Goal: Task Accomplishment & Management: Manage account settings

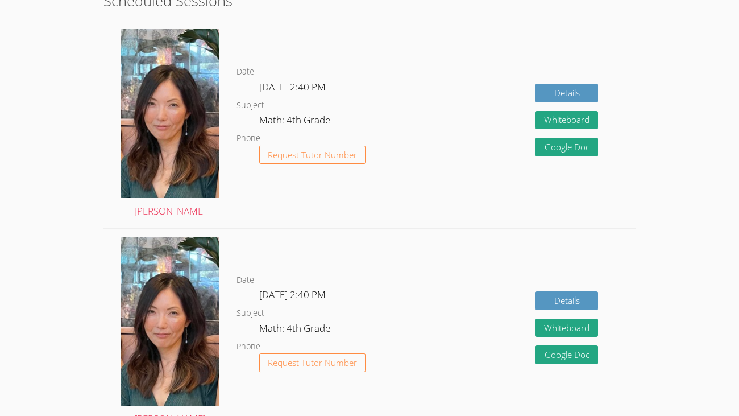
scroll to position [337, 0]
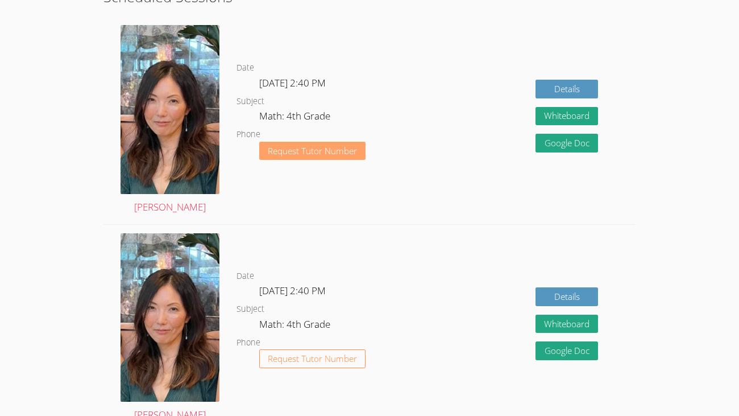
click at [308, 148] on span "Request Tutor Number" at bounding box center [312, 151] width 89 height 9
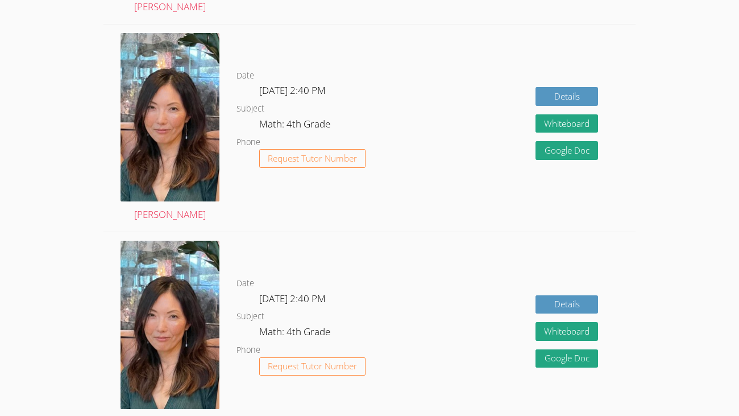
scroll to position [613, 0]
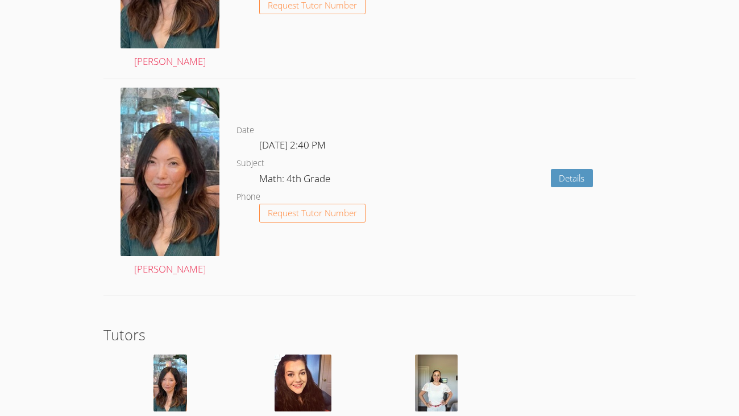
scroll to position [2175, 0]
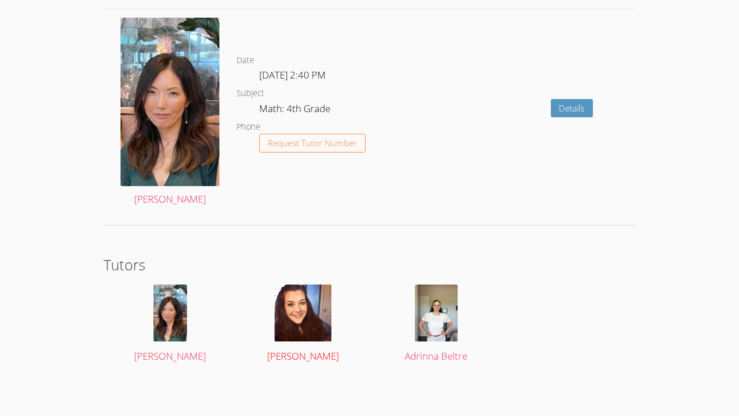
click at [302, 314] on img at bounding box center [303, 312] width 57 height 57
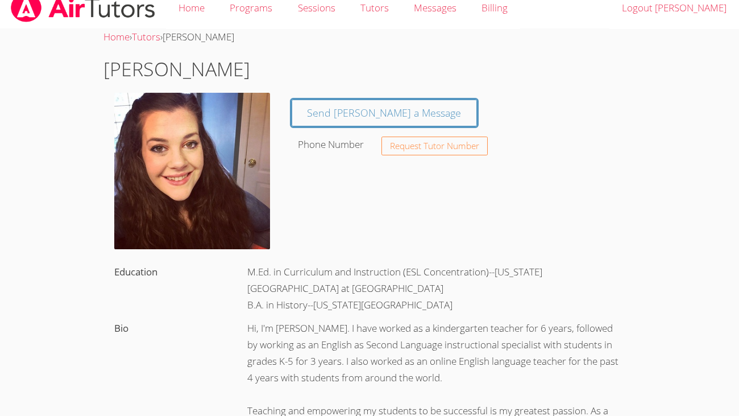
scroll to position [11, 0]
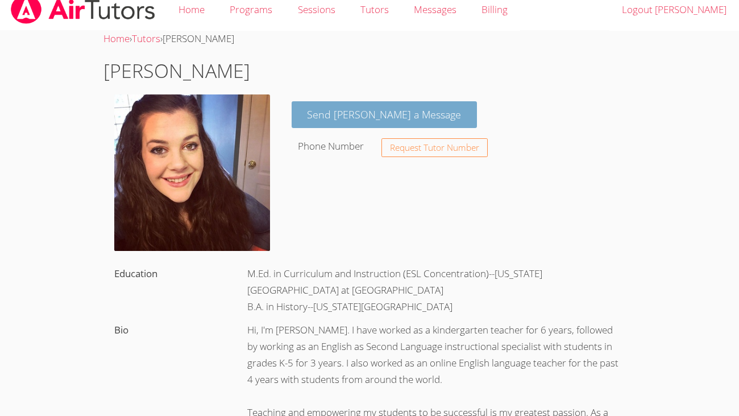
click at [414, 117] on link "Send [PERSON_NAME] a Message" at bounding box center [385, 114] width 186 height 27
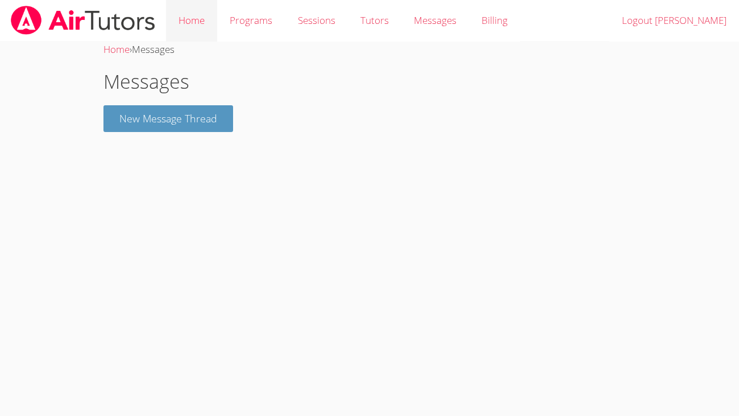
click at [210, 19] on link "Home" at bounding box center [191, 21] width 51 height 42
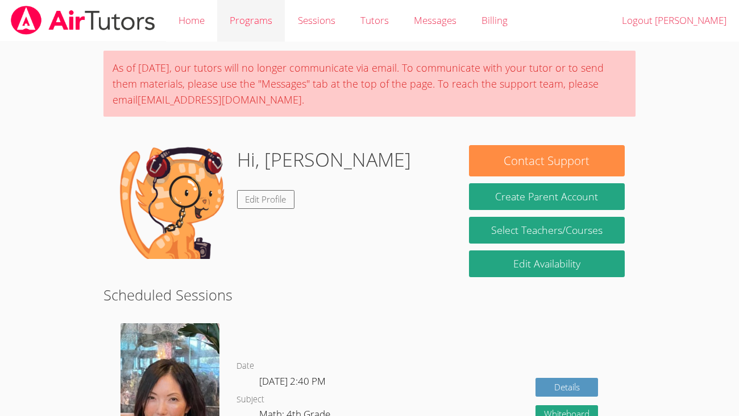
click at [267, 24] on link "Programs" at bounding box center [251, 21] width 68 height 42
click at [270, 12] on link "Programs" at bounding box center [251, 21] width 68 height 42
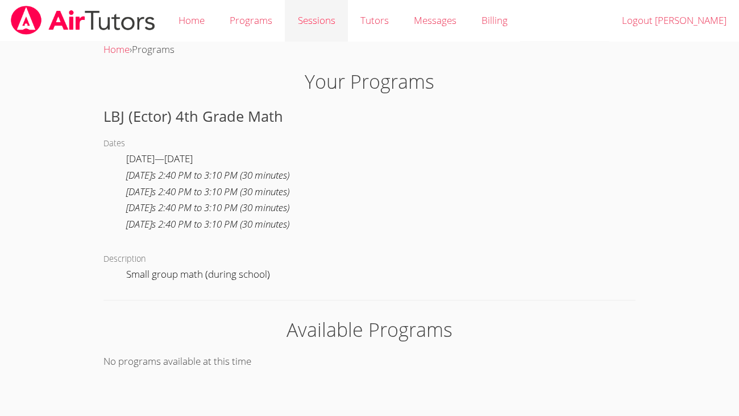
click at [317, 15] on link "Sessions" at bounding box center [316, 21] width 63 height 42
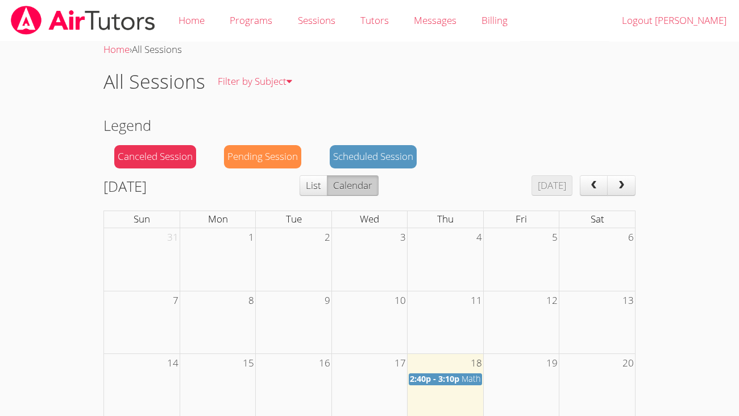
click at [459, 100] on div "All Sessions Filter by Subject All Subjects" at bounding box center [369, 81] width 532 height 47
click at [380, 26] on link "Tutors" at bounding box center [374, 21] width 53 height 42
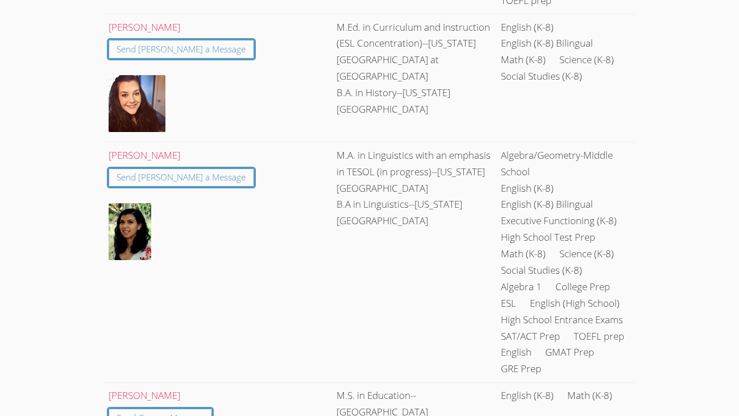
scroll to position [947, 0]
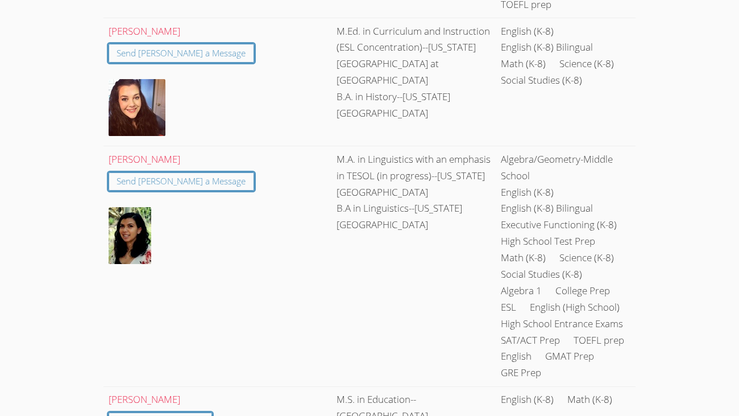
click at [123, 207] on img at bounding box center [130, 235] width 43 height 57
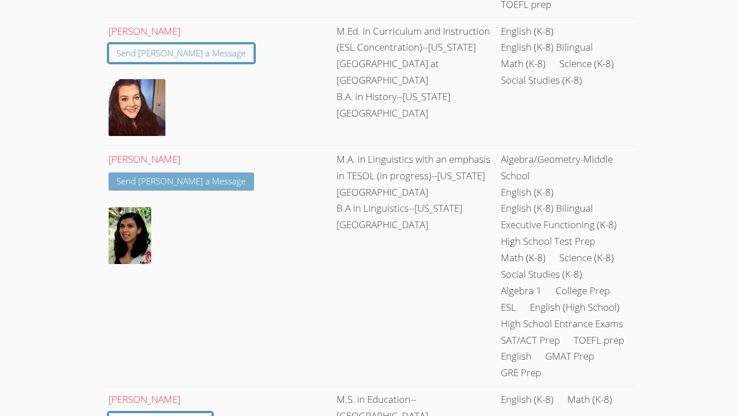
click at [122, 172] on link "Send [PERSON_NAME] a Message" at bounding box center [182, 181] width 146 height 19
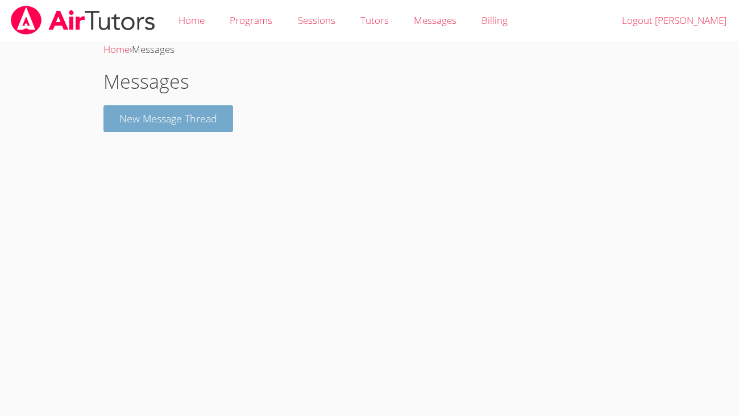
click at [120, 115] on button "New Message Thread" at bounding box center [168, 118] width 130 height 27
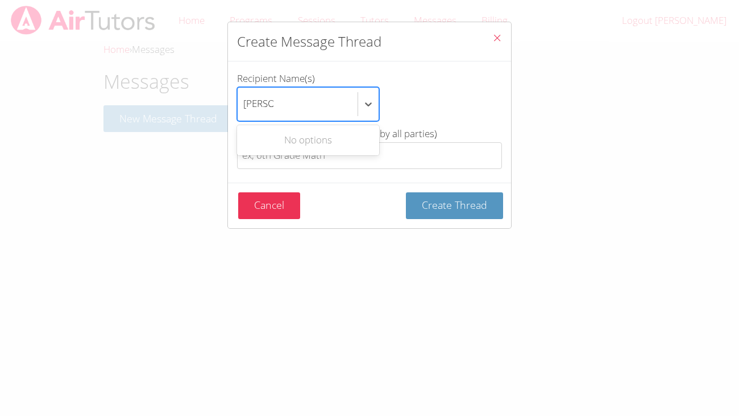
type input "[PERSON_NAME]"
click at [406, 192] on button "Create Thread" at bounding box center [454, 205] width 97 height 27
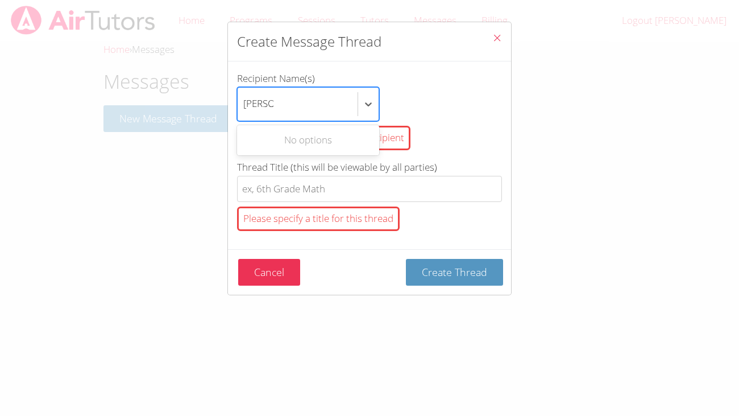
click at [523, 128] on div "Create Message Thread Recipient Name(s) Use Up and Down to choose options, pres…" at bounding box center [369, 208] width 739 height 416
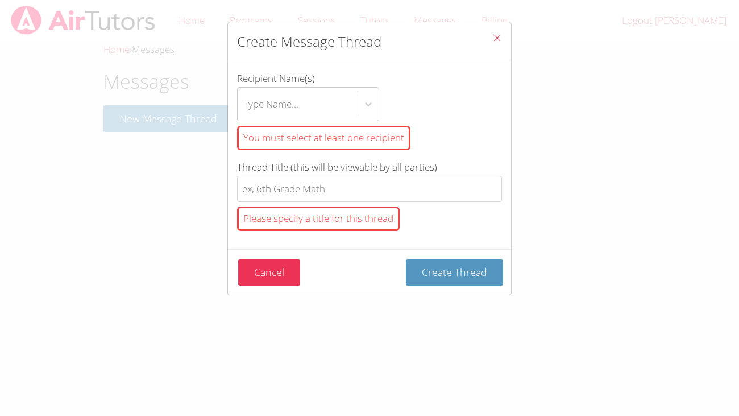
click at [389, 132] on div "You must select at least one recipient" at bounding box center [323, 138] width 173 height 24
click at [244, 117] on input "Recipient Name(s) Type Name... You must select at least one recipient" at bounding box center [243, 104] width 1 height 26
click at [400, 138] on div "You must select at least one recipient" at bounding box center [323, 138] width 173 height 24
click at [244, 117] on input "Recipient Name(s) Select is focused ,type to refine list, press Down to open th…" at bounding box center [243, 104] width 1 height 26
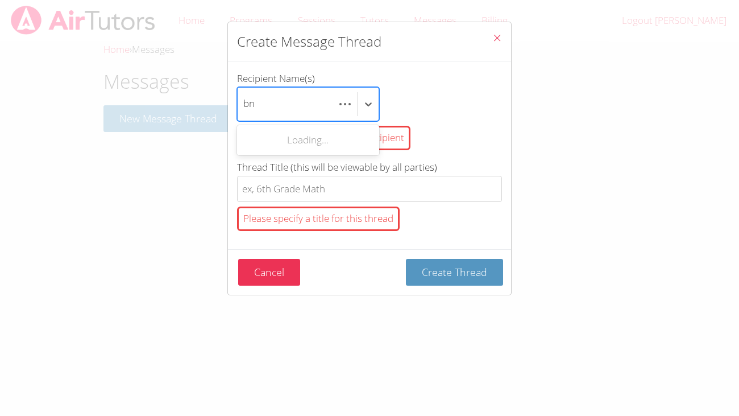
type input "b"
type input "m"
click at [480, 114] on div "Use Up and Down to choose options, press Enter to select the currently focused …" at bounding box center [369, 104] width 265 height 34
click at [244, 114] on input "Recipient Name(s) Use Up and Down to choose options, press Enter to select the …" at bounding box center [243, 104] width 1 height 26
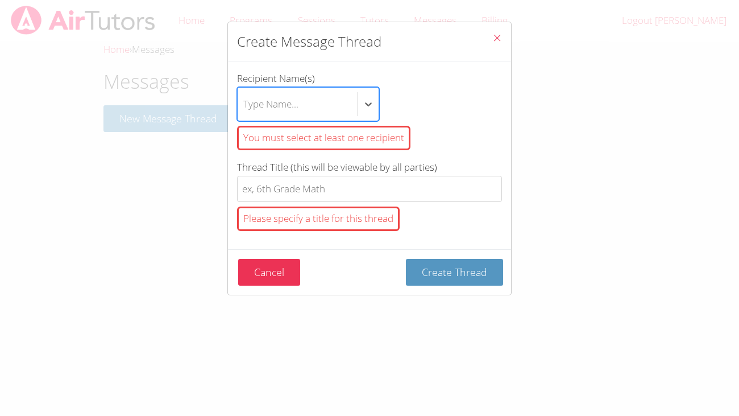
click at [496, 39] on icon "Close" at bounding box center [497, 38] width 10 height 10
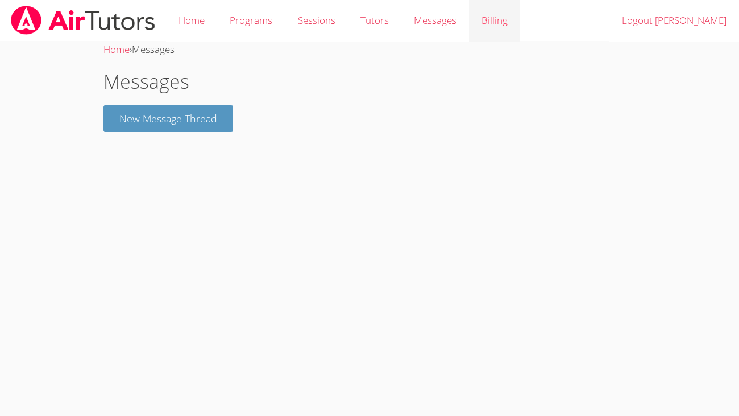
click at [488, 15] on link "Billing" at bounding box center [494, 21] width 51 height 42
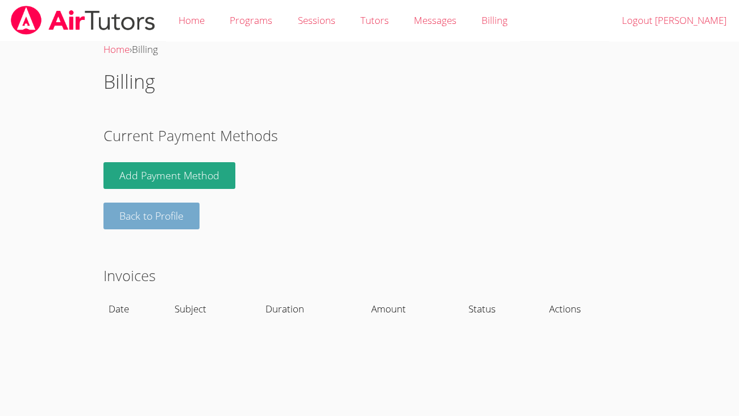
click at [187, 210] on link "Back to Profile" at bounding box center [151, 215] width 96 height 27
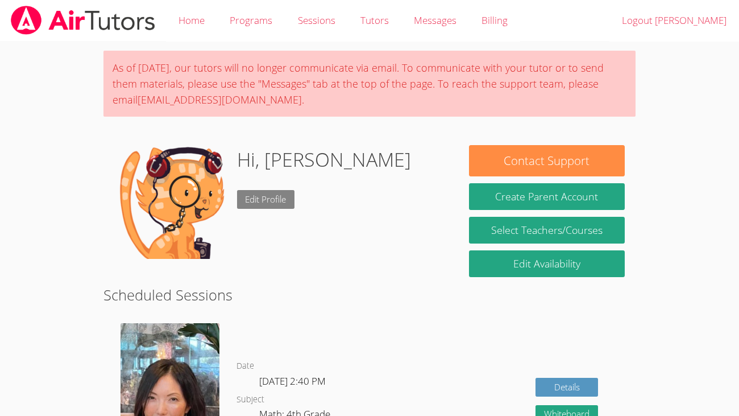
click at [273, 202] on link "Edit Profile" at bounding box center [266, 199] width 58 height 19
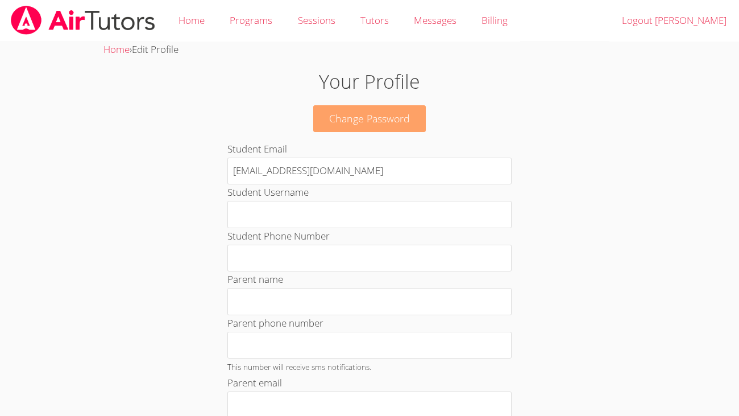
click at [395, 109] on link "Change Password" at bounding box center [369, 118] width 113 height 27
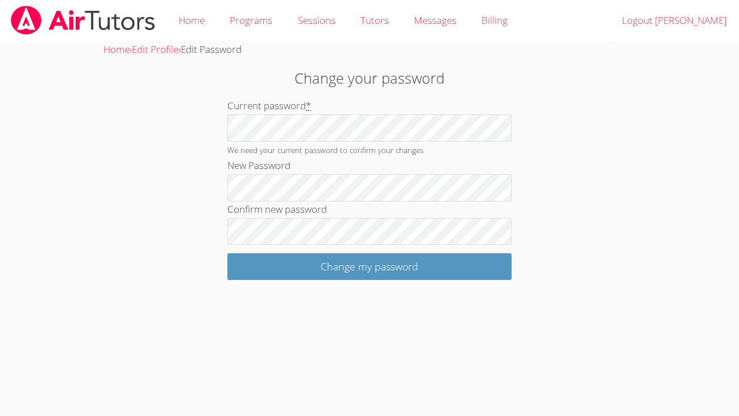
click at [678, 190] on body "Home Programs Sessions Tutors Messages Billing Logout [PERSON_NAME] Home › Edit…" at bounding box center [369, 208] width 739 height 416
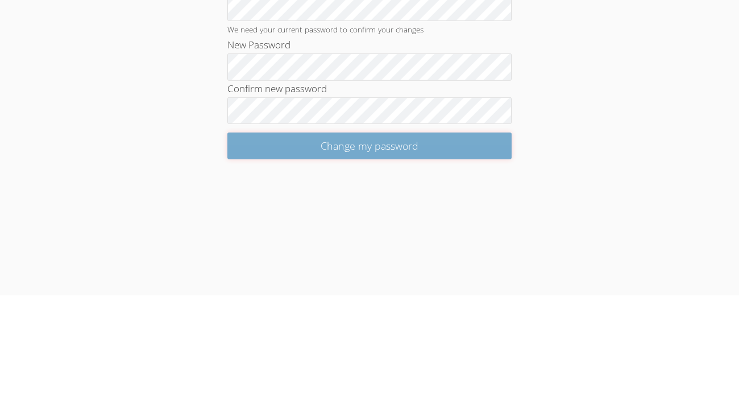
click at [471, 264] on input "Change my password" at bounding box center [369, 266] width 284 height 27
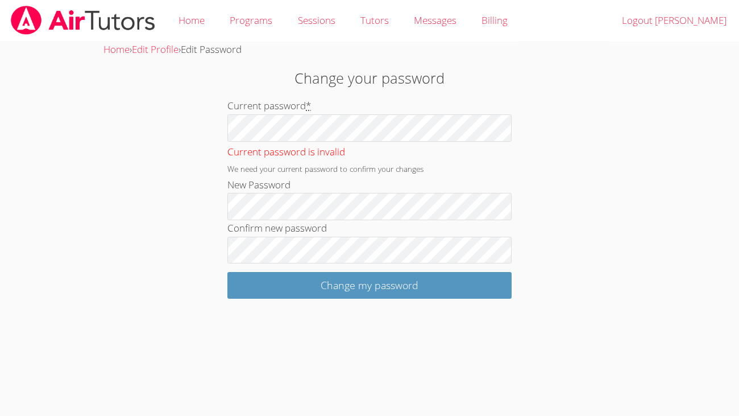
click at [579, 135] on div "Home › Edit Profile › Edit Password Change your password Current password * Cur…" at bounding box center [370, 170] width 554 height 257
click at [205, 22] on link "Home" at bounding box center [191, 21] width 51 height 42
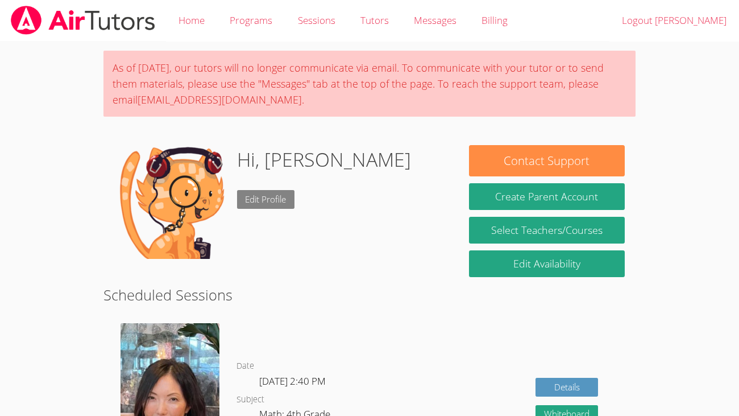
click at [263, 194] on link "Edit Profile" at bounding box center [266, 199] width 58 height 19
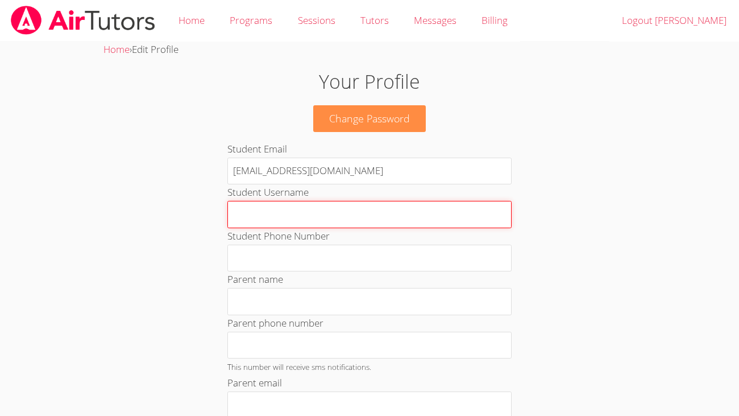
click at [387, 214] on input "Student Username" at bounding box center [369, 214] width 284 height 27
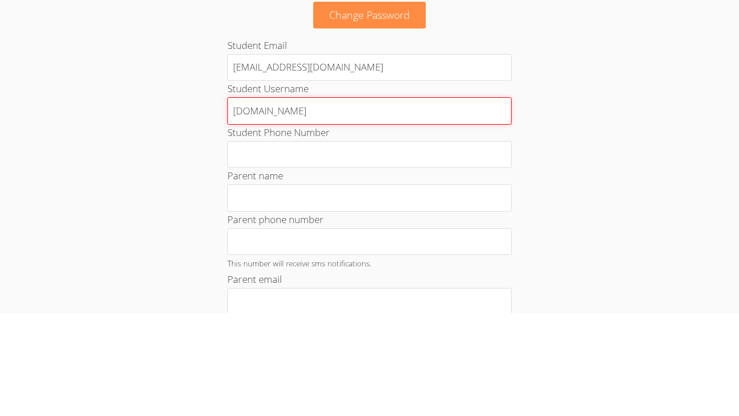
type input "miguelgmail.com"
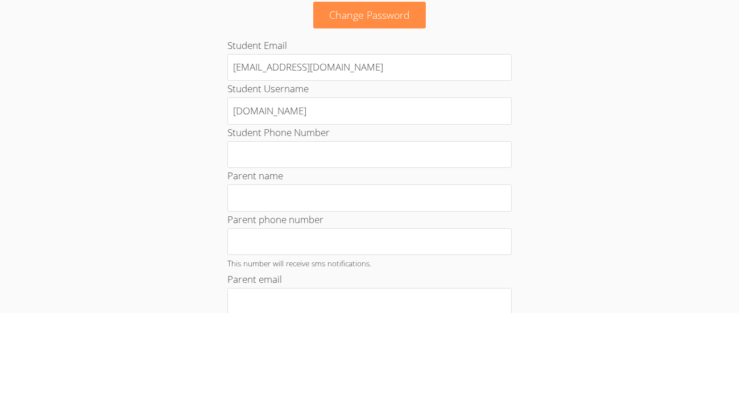
click at [657, 248] on body "Home Programs Sessions Tutors Messages Billing Logout MIGUEL Home › Edit Profil…" at bounding box center [369, 208] width 739 height 416
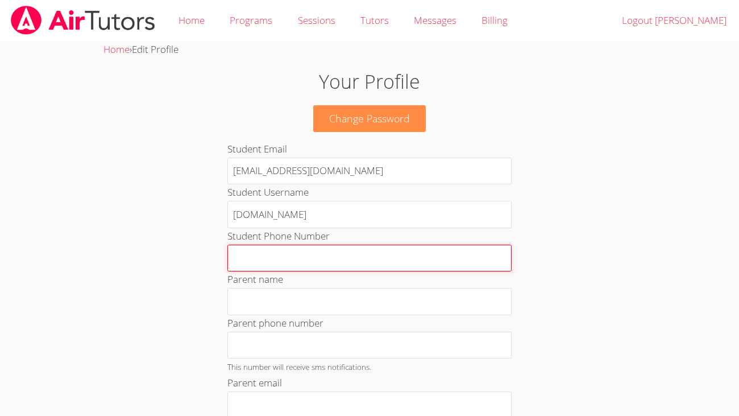
click at [462, 254] on input "Student Phone Number" at bounding box center [369, 257] width 284 height 27
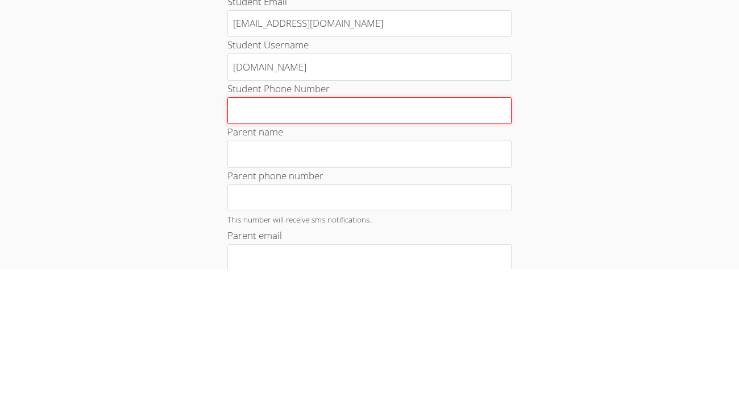
type input ","
type input ";"
type input "N"
type input "286-357-189-172"
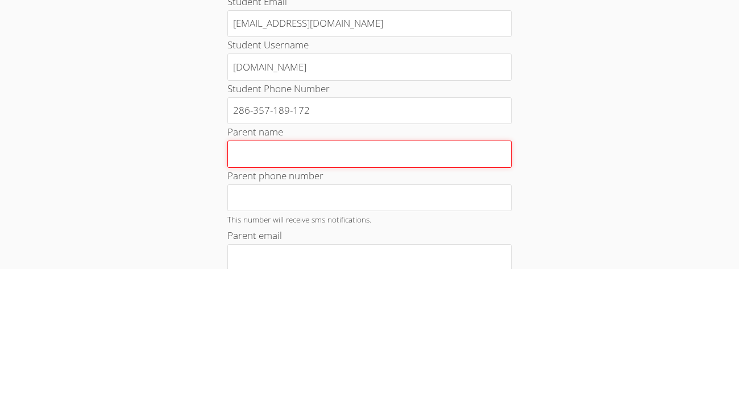
click at [392, 297] on input "Parent name" at bounding box center [369, 301] width 284 height 27
type input "Cristal"
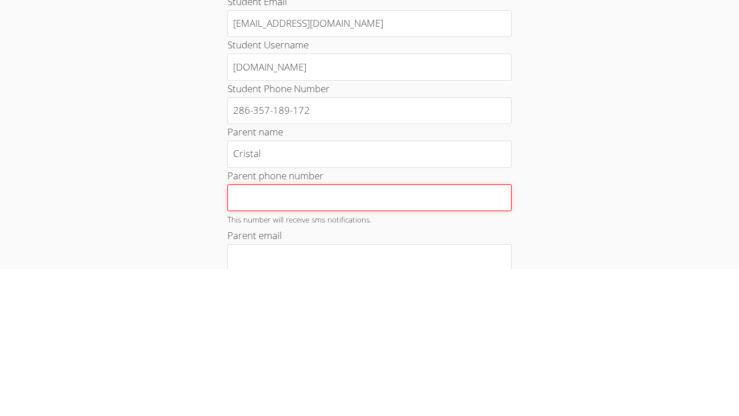
click at [441, 343] on input "Parent phone number" at bounding box center [369, 344] width 284 height 27
type input "828-282-585-823"
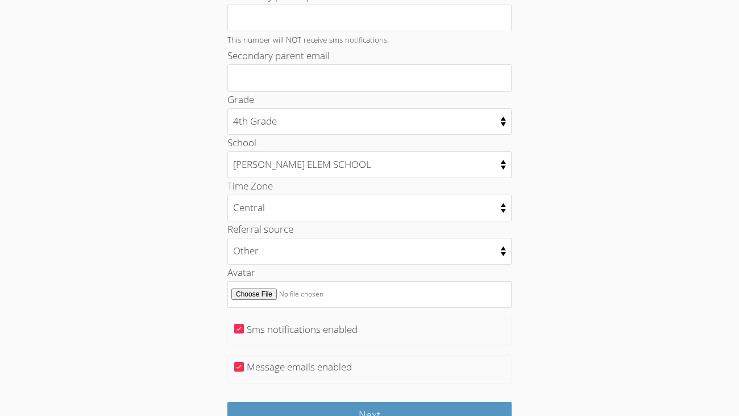
scroll to position [472, 0]
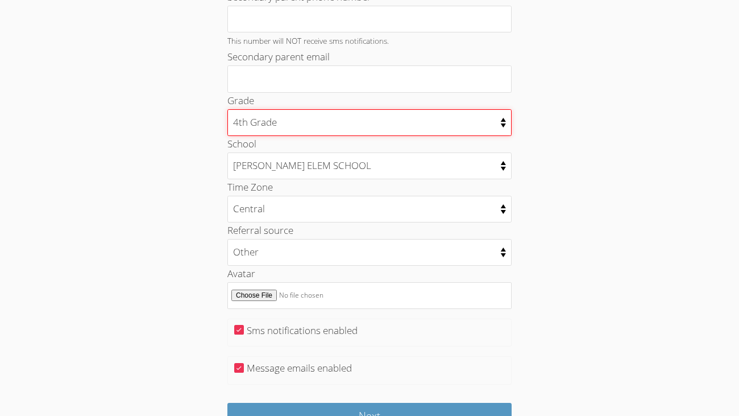
click at [507, 117] on select "Kindergarten 1st Grade 2nd Grade 3rd Grade 4th Grade 5th Grade 6th Grade 7th Gr…" at bounding box center [369, 122] width 284 height 27
click at [227, 109] on select "Kindergarten 1st Grade 2nd Grade 3rd Grade 4th Grade 5th Grade 6th Grade 7th Gr…" at bounding box center [369, 122] width 284 height 27
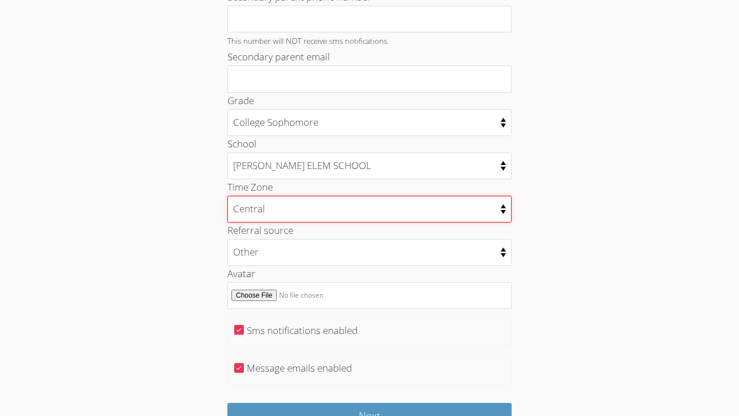
click at [501, 205] on select "Alaska Hawaii Pacific Arizona Mountain Central Eastern" at bounding box center [369, 209] width 284 height 27
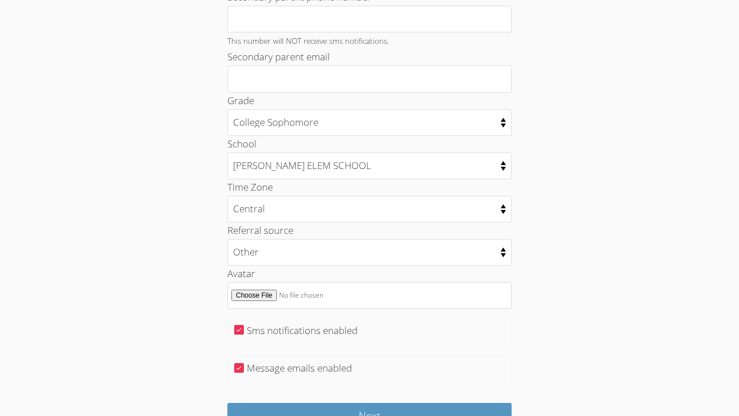
click at [555, 120] on div "Your Profile Change Password Student Email 370284@ecisd.school Student Username…" at bounding box center [369, 12] width 399 height 835
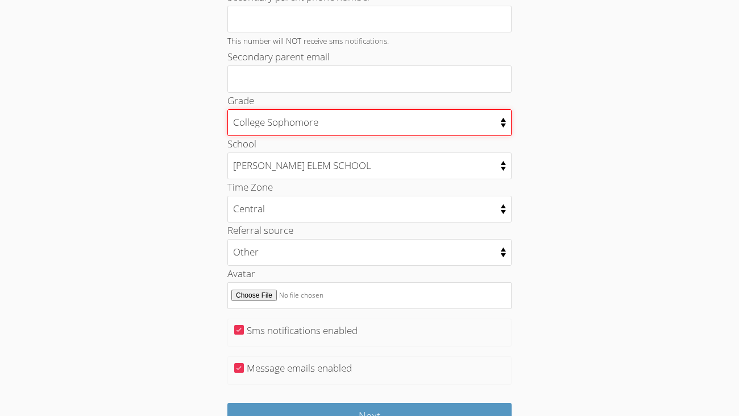
click at [507, 126] on select "Kindergarten 1st Grade 2nd Grade 3rd Grade 4th Grade 5th Grade 6th Grade 7th Gr…" at bounding box center [369, 122] width 284 height 27
click at [227, 109] on select "Kindergarten 1st Grade 2nd Grade 3rd Grade 4th Grade 5th Grade 6th Grade 7th Gr…" at bounding box center [369, 122] width 284 height 27
click at [502, 114] on select "Kindergarten 1st Grade 2nd Grade 3rd Grade 4th Grade 5th Grade 6th Grade 7th Gr…" at bounding box center [369, 122] width 284 height 27
select select "5"
click at [227, 109] on select "Kindergarten 1st Grade 2nd Grade 3rd Grade 4th Grade 5th Grade 6th Grade 7th Gr…" at bounding box center [369, 122] width 284 height 27
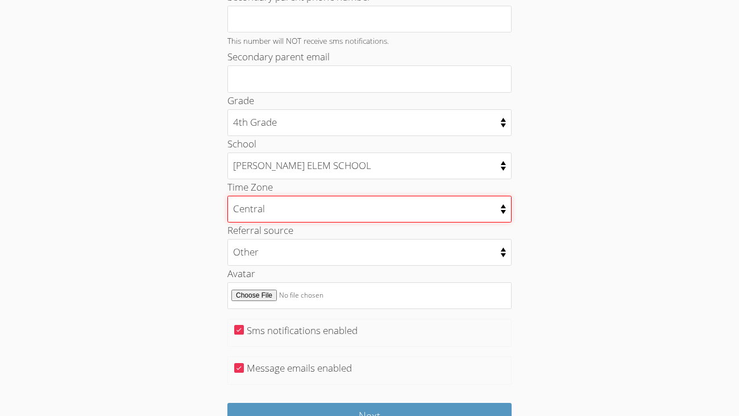
click at [501, 205] on select "Alaska Hawaii Pacific Arizona Mountain Central Eastern" at bounding box center [369, 209] width 284 height 27
select select "Pacific/Honolulu"
click at [227, 196] on select "Alaska Hawaii Pacific Arizona Mountain Central Eastern" at bounding box center [369, 209] width 284 height 27
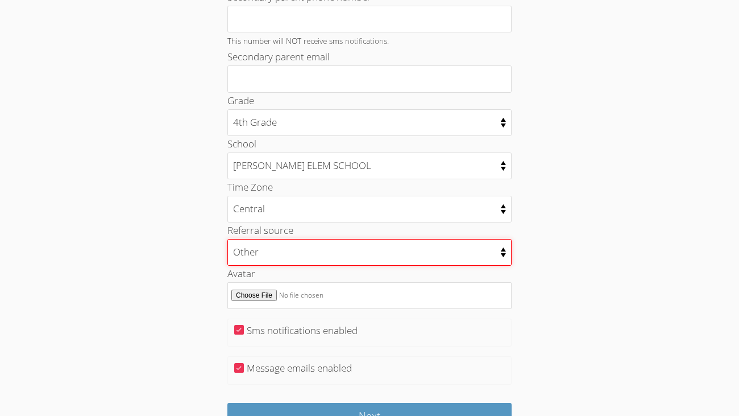
click at [494, 254] on select "College counselor Educational consultant Facebook Family referral Newspaper Sch…" at bounding box center [369, 252] width 284 height 27
click at [469, 248] on select "College counselor Educational consultant Facebook Family referral Newspaper Sch…" at bounding box center [369, 252] width 284 height 27
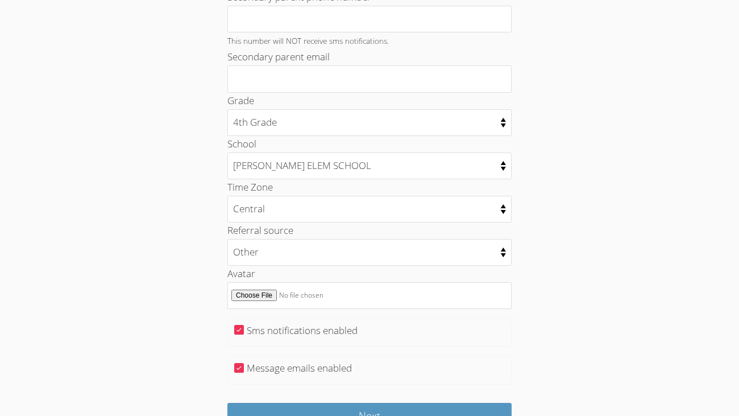
click at [475, 222] on div "Referral source College counselor Educational consultant Facebook Family referr…" at bounding box center [369, 243] width 284 height 43
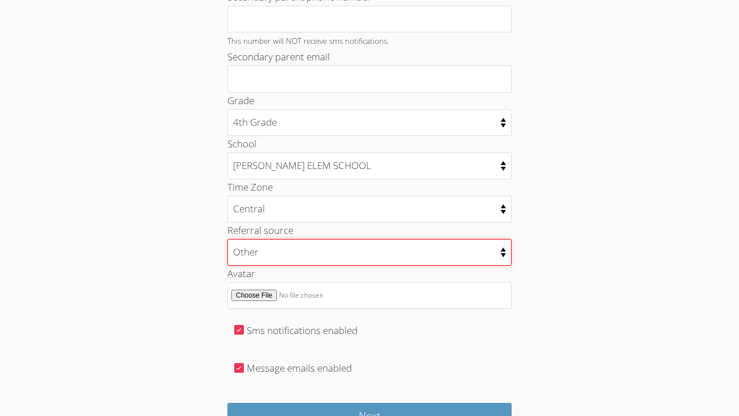
click at [454, 243] on select "College counselor Educational consultant Facebook Family referral Newspaper Sch…" at bounding box center [369, 252] width 284 height 27
select select "school_administrator"
click at [227, 239] on select "College counselor Educational consultant Facebook Family referral Newspaper Sch…" at bounding box center [369, 252] width 284 height 27
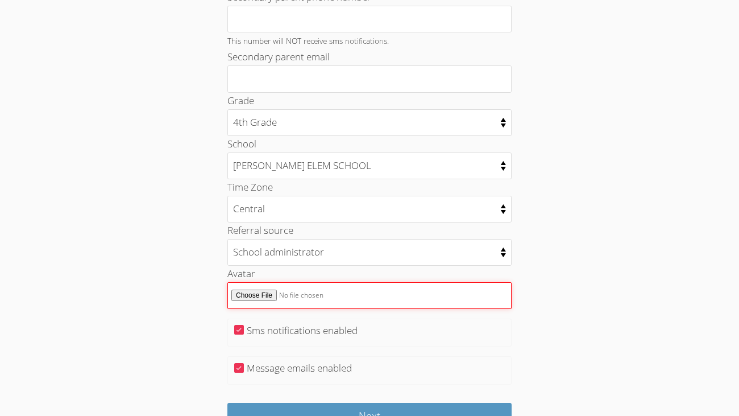
click at [404, 283] on input "Avatar" at bounding box center [369, 295] width 284 height 27
type input "C:\fakepath\Screenshot 2025-09-18 5.04.28 PM.png"
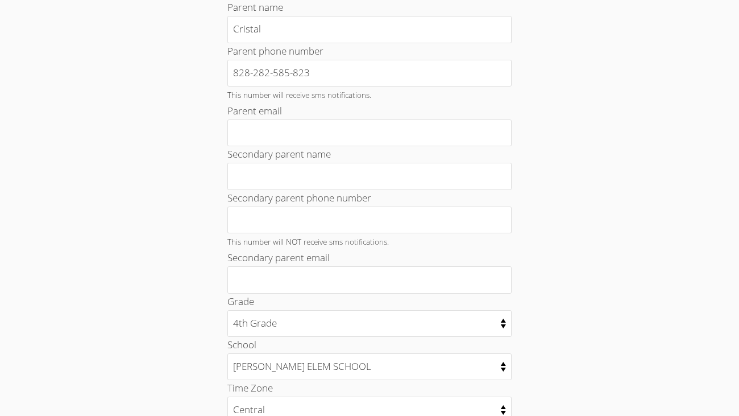
scroll to position [268, 0]
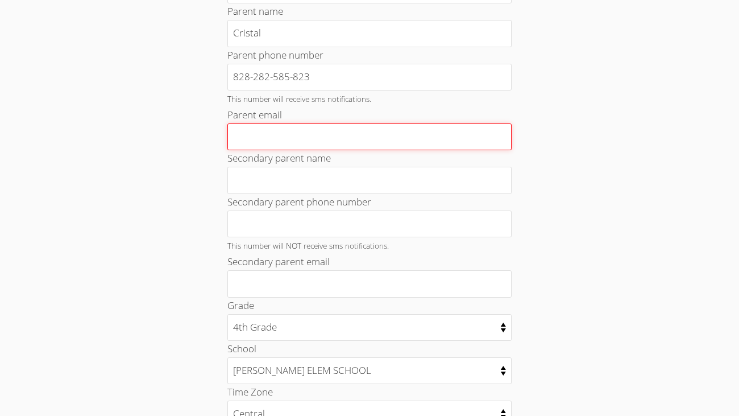
click at [453, 135] on input "Parent email" at bounding box center [369, 136] width 284 height 27
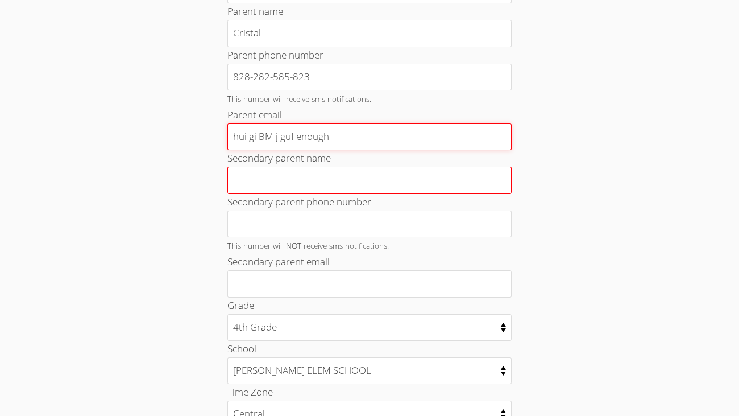
type input "hui gi BM j guf enough"
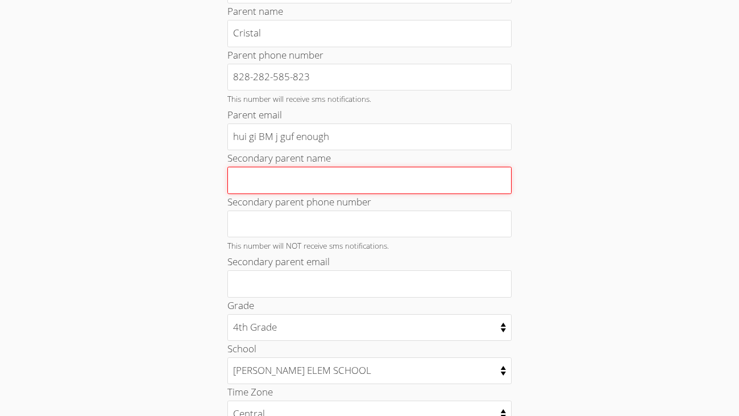
click at [381, 179] on input "Secondary parent name" at bounding box center [369, 180] width 284 height 27
type input "Soccer Jennifer nick loosen museum nugget NUM intermittent MIT"
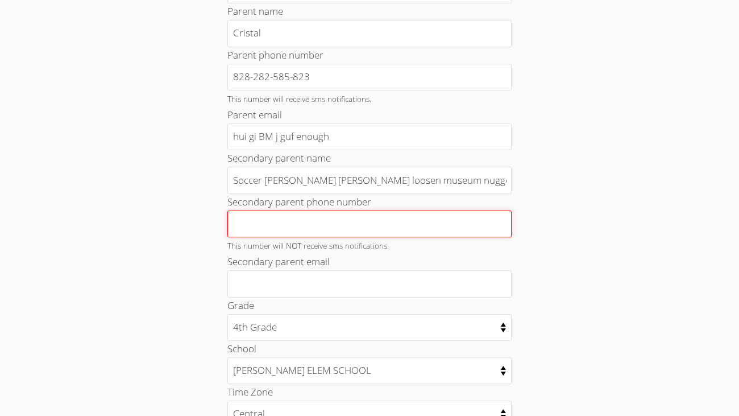
click at [478, 215] on input "Secondary parent phone number" at bounding box center [369, 223] width 284 height 27
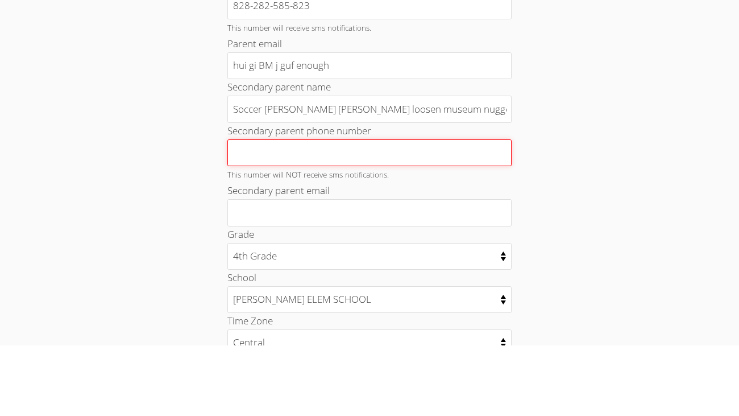
scroll to position [268, 0]
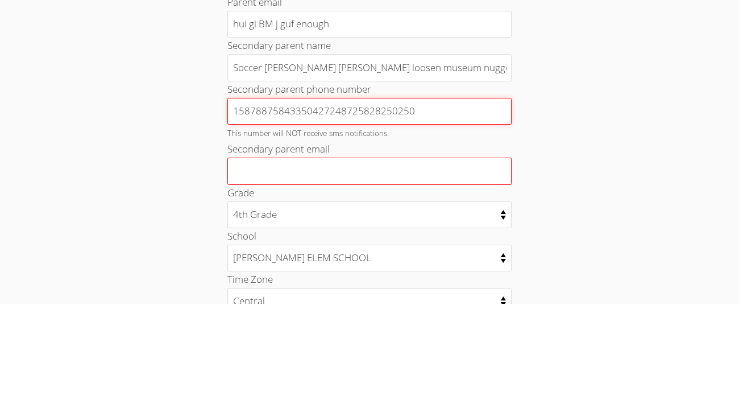
type input "15878875843350427248725828250250"
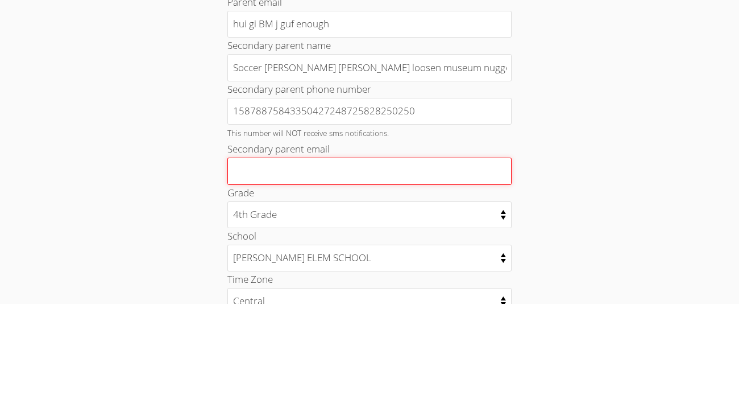
click at [416, 276] on input "Secondary parent email" at bounding box center [369, 283] width 284 height 27
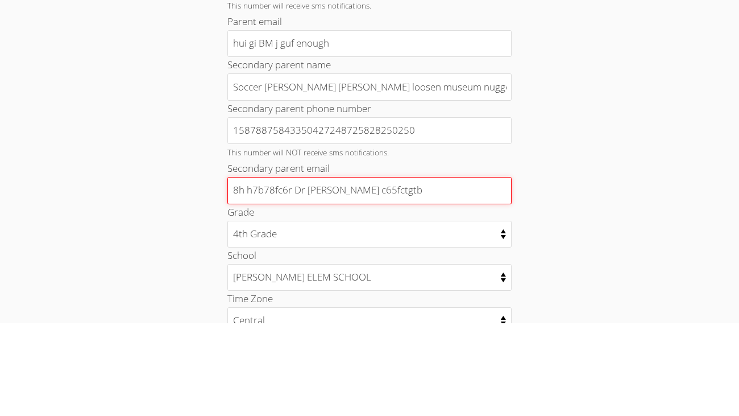
type input "8h h7b78fc6r Dr g dumbbell& c65fctgtb"
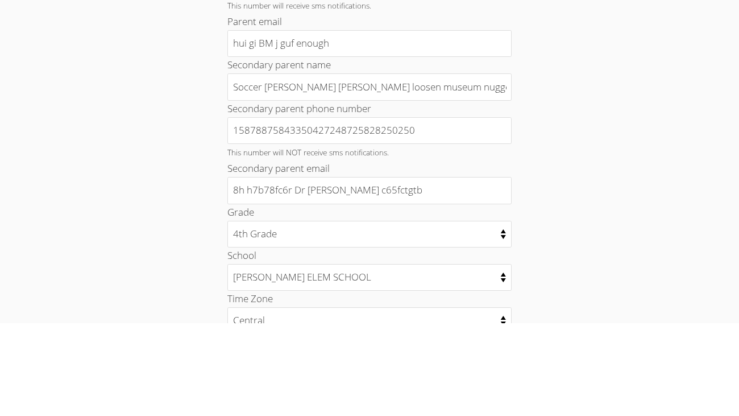
click at [627, 174] on div "Home › Edit Profile Your Profile Change Password Student Email 370284@ecisd.sch…" at bounding box center [370, 224] width 554 height 901
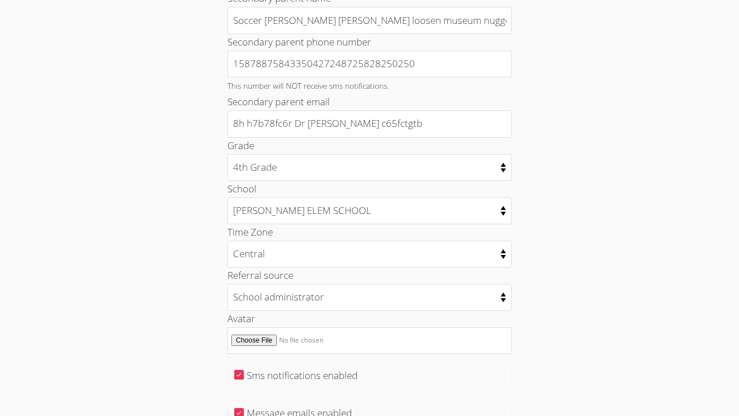
scroll to position [542, 0]
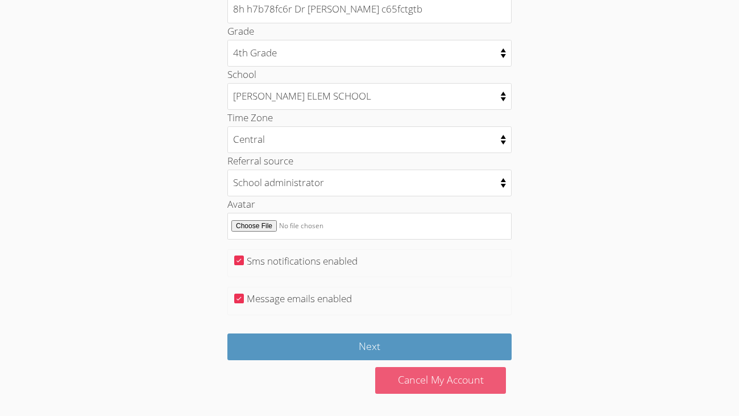
click at [424, 367] on link "Cancel My Account" at bounding box center [440, 380] width 131 height 27
